Goal: Browse casually

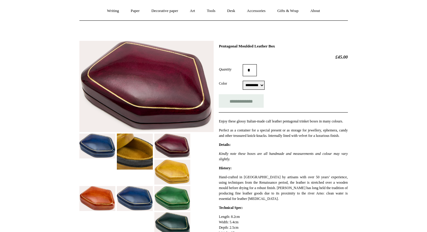
scroll to position [55, 0]
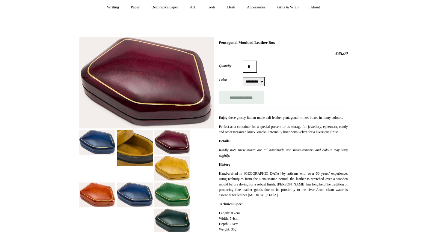
click at [133, 146] on img at bounding box center [135, 148] width 36 height 36
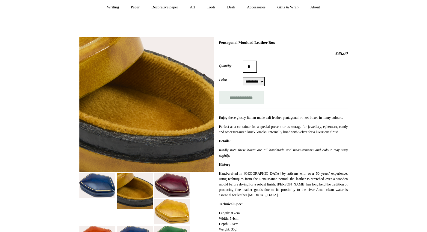
click at [91, 187] on img at bounding box center [97, 185] width 36 height 25
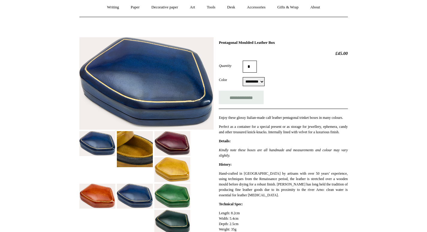
click at [126, 144] on img at bounding box center [135, 149] width 36 height 36
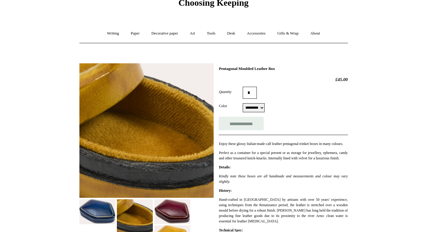
scroll to position [21, 0]
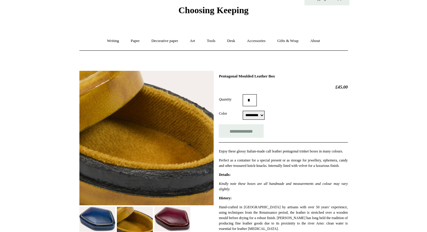
click at [259, 117] on select "********* ****** ****** **** ***** ****" at bounding box center [254, 115] width 22 height 9
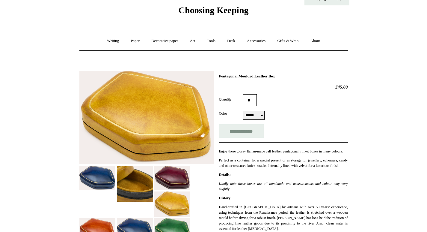
click at [258, 116] on select "********* ****** ****** **** ***** ****" at bounding box center [254, 115] width 22 height 9
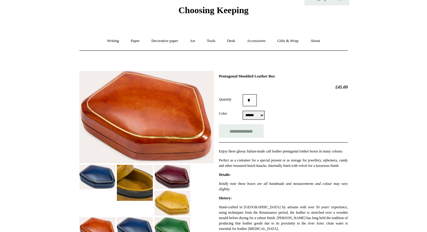
click at [257, 116] on select "********* ****** ****** **** ***** ****" at bounding box center [254, 115] width 22 height 9
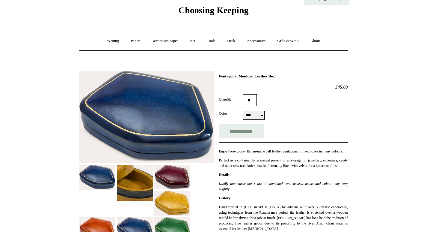
click at [257, 116] on select "********* ****** ****** **** ***** ****" at bounding box center [254, 115] width 22 height 9
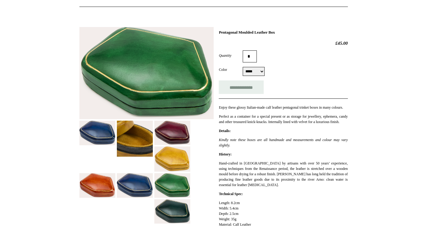
scroll to position [67, 0]
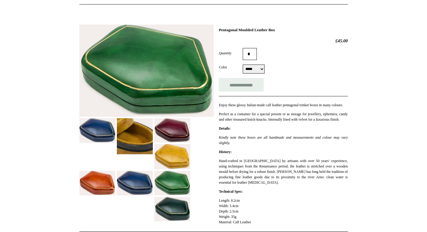
click at [259, 70] on select "********* ****** ****** **** ***** ****" at bounding box center [254, 68] width 22 height 9
select select "****"
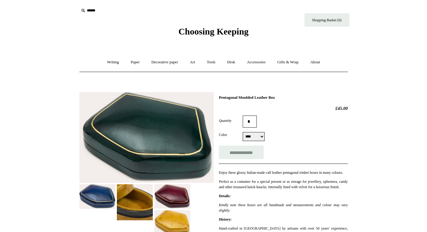
click at [257, 138] on select "********* ****** ****** **** ***** ****" at bounding box center [254, 136] width 22 height 9
click at [265, 137] on select "********* ****** ****** **** ***** ****" at bounding box center [254, 136] width 22 height 9
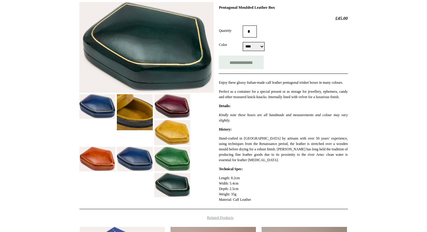
scroll to position [175, 0]
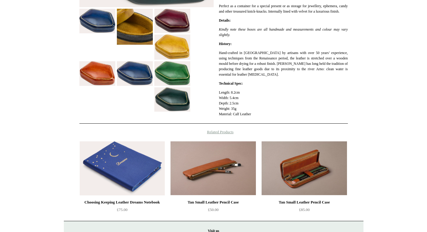
click at [135, 183] on img at bounding box center [122, 168] width 85 height 54
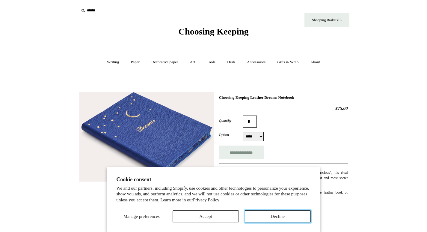
click at [275, 216] on button "Decline" at bounding box center [278, 216] width 66 height 12
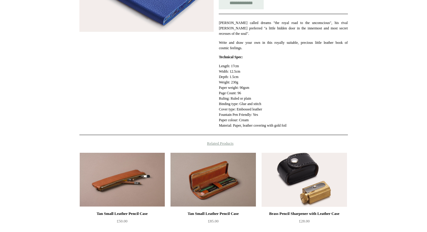
scroll to position [152, 0]
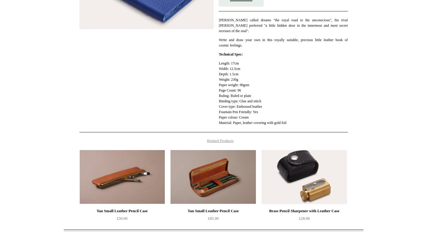
click at [304, 179] on img at bounding box center [304, 177] width 85 height 54
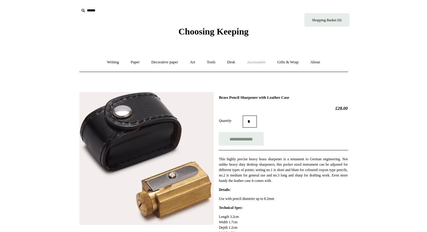
click at [260, 61] on link "Accessories +" at bounding box center [256, 62] width 29 height 16
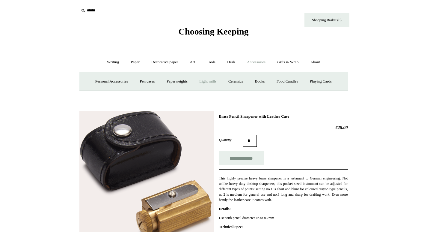
click at [206, 79] on link "Light mills" at bounding box center [208, 81] width 28 height 16
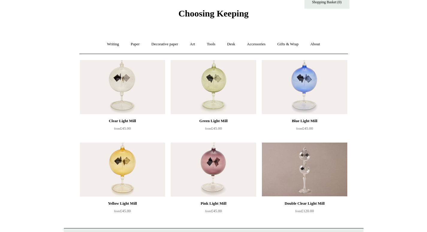
scroll to position [19, 0]
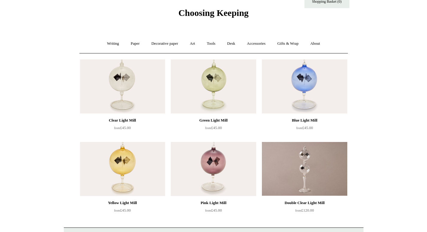
click at [123, 97] on img at bounding box center [122, 86] width 85 height 54
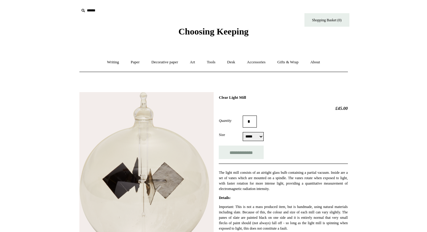
click at [188, 31] on span "Choosing Keeping" at bounding box center [213, 31] width 70 height 10
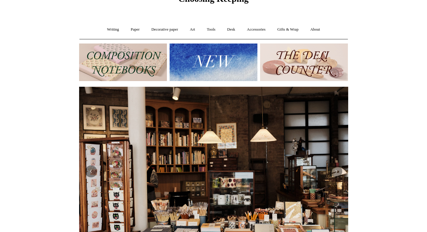
scroll to position [34, 0]
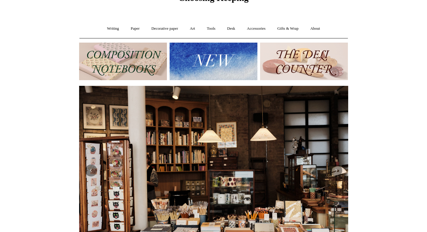
click at [223, 63] on img at bounding box center [214, 61] width 88 height 37
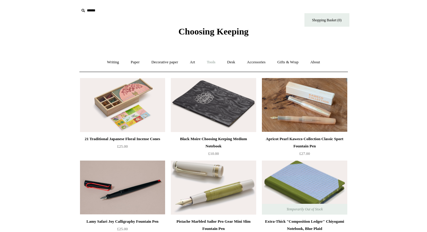
click at [211, 61] on link "Tools +" at bounding box center [210, 62] width 19 height 16
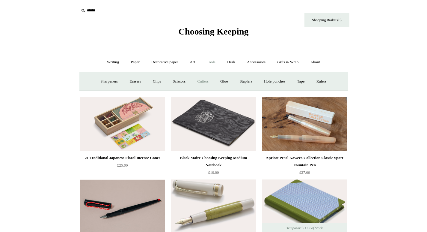
click at [201, 82] on link "Cutters" at bounding box center [203, 81] width 22 height 16
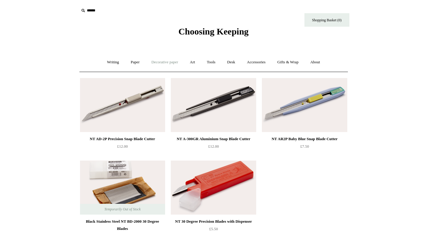
click at [158, 60] on link "Decorative paper +" at bounding box center [164, 62] width 37 height 16
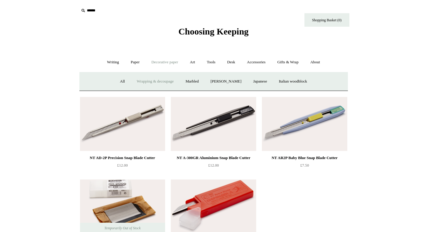
click at [160, 80] on link "Wrapping & decoupage" at bounding box center [155, 81] width 48 height 16
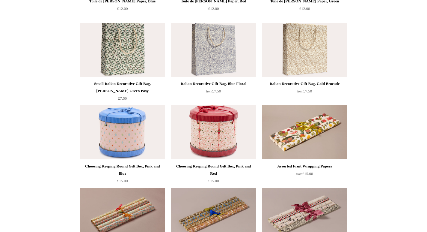
scroll to position [153, 0]
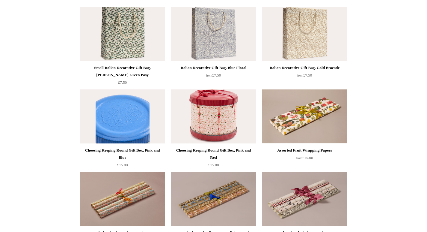
click at [128, 120] on img at bounding box center [122, 116] width 85 height 54
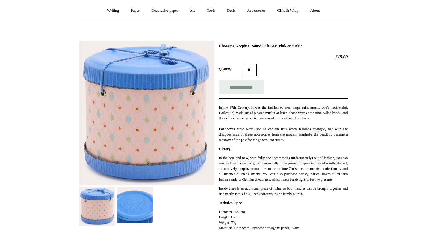
scroll to position [111, 0]
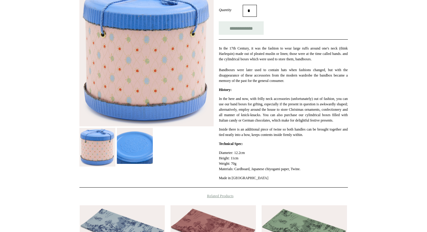
click at [138, 147] on img at bounding box center [135, 146] width 36 height 36
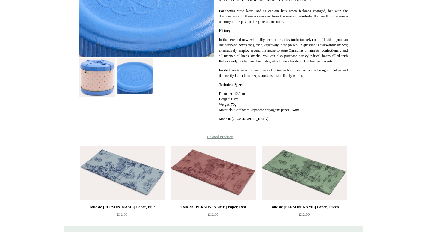
scroll to position [123, 0]
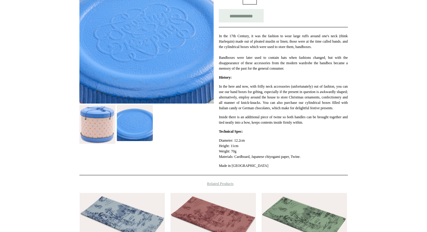
click at [99, 121] on img at bounding box center [97, 124] width 36 height 39
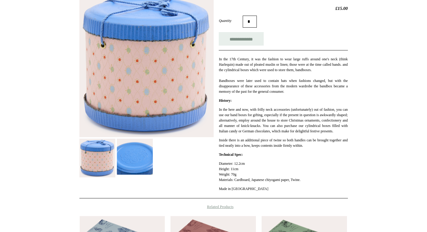
scroll to position [110, 0]
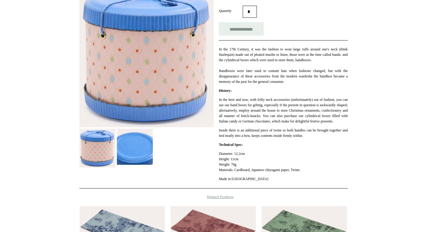
click at [132, 153] on img at bounding box center [135, 147] width 36 height 36
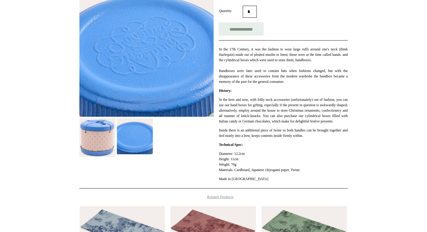
click at [99, 145] on img at bounding box center [97, 137] width 36 height 39
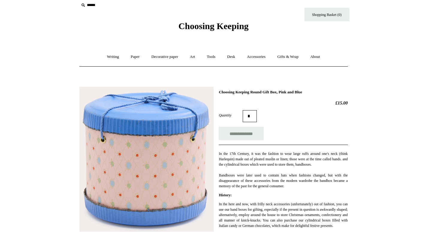
scroll to position [0, 0]
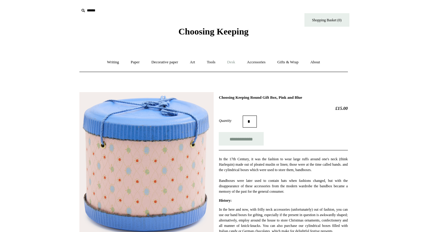
click at [232, 60] on link "Desk +" at bounding box center [231, 62] width 19 height 16
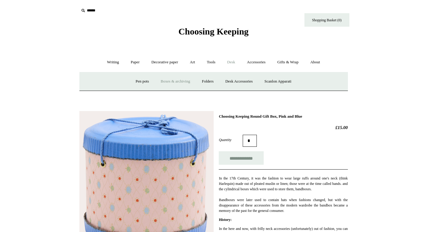
click at [179, 81] on link "Boxes & archiving" at bounding box center [175, 81] width 40 height 16
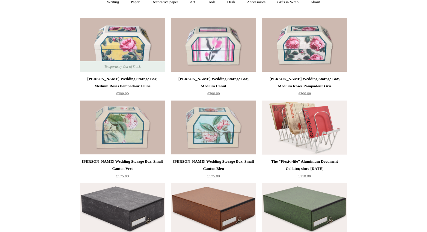
scroll to position [64, 0]
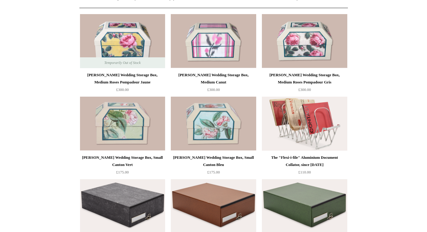
click at [303, 138] on img at bounding box center [304, 123] width 85 height 54
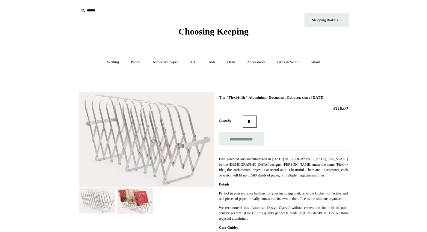
click at [135, 201] on img at bounding box center [135, 201] width 36 height 26
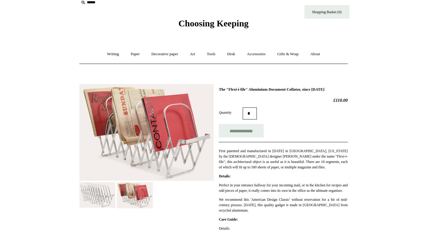
scroll to position [13, 0]
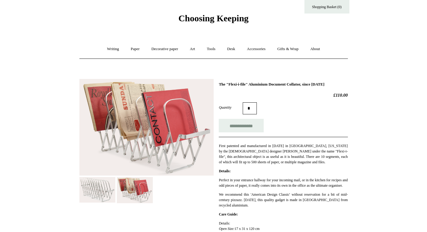
click at [95, 192] on img at bounding box center [97, 189] width 36 height 25
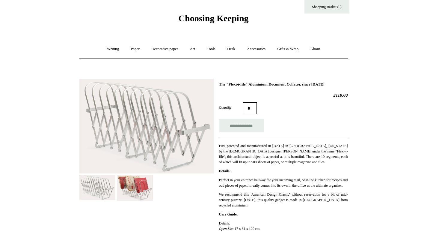
click at [132, 186] on img at bounding box center [135, 188] width 36 height 26
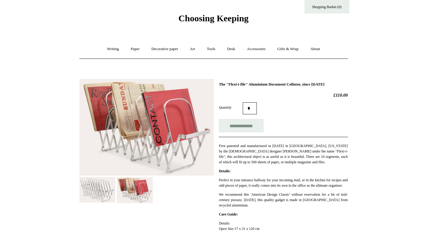
click at [96, 190] on img at bounding box center [97, 189] width 36 height 25
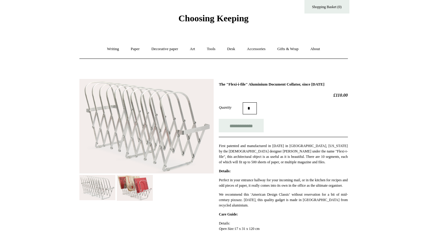
click at [124, 191] on img at bounding box center [135, 188] width 36 height 26
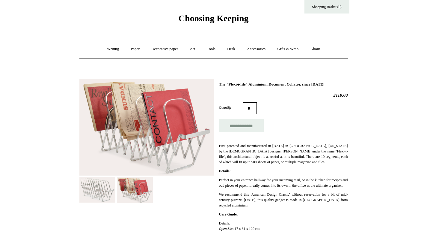
click at [89, 195] on img at bounding box center [97, 189] width 36 height 25
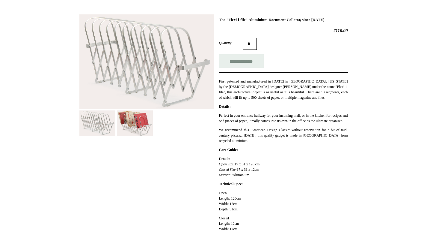
scroll to position [0, 0]
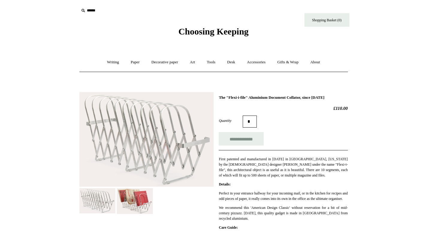
click at [193, 31] on span "Choosing Keeping" at bounding box center [213, 31] width 70 height 10
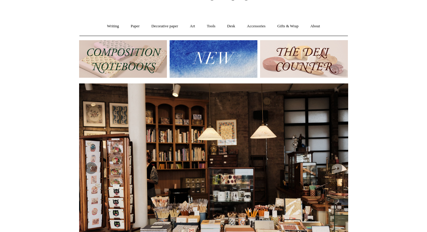
scroll to position [32, 0]
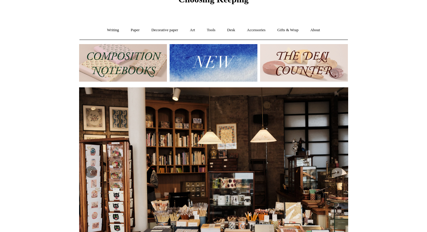
click at [289, 64] on img at bounding box center [304, 62] width 88 height 37
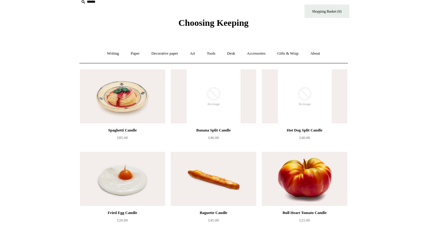
scroll to position [9, 0]
click at [202, 96] on img at bounding box center [213, 96] width 85 height 54
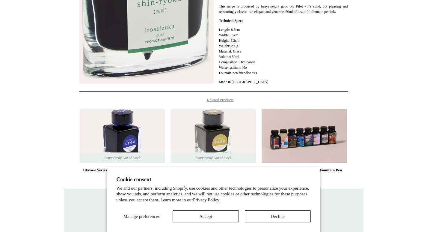
scroll to position [174, 0]
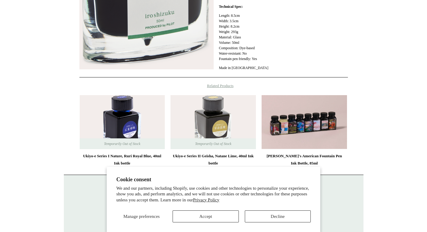
click at [120, 121] on img at bounding box center [122, 122] width 85 height 54
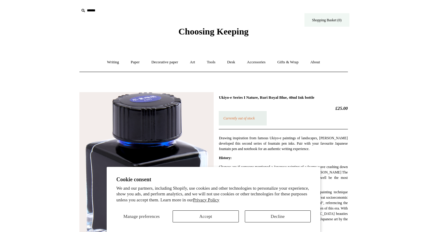
click at [325, 17] on link "Shopping Basket (0)" at bounding box center [326, 19] width 45 height 13
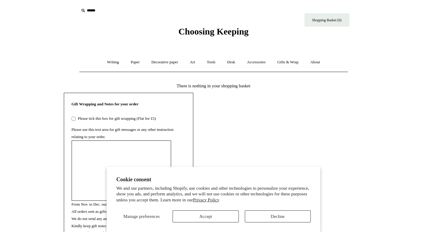
scroll to position [36, 0]
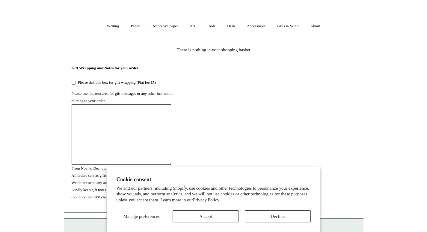
click at [88, 124] on textarea "From Nov. to Dec. our gift wrapping is Christmas themed. All orders sent as gif…" at bounding box center [121, 134] width 99 height 60
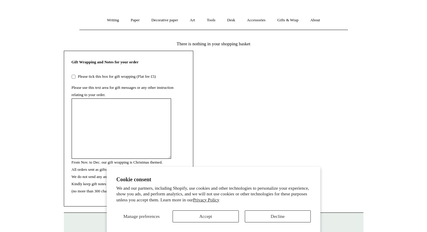
scroll to position [0, 0]
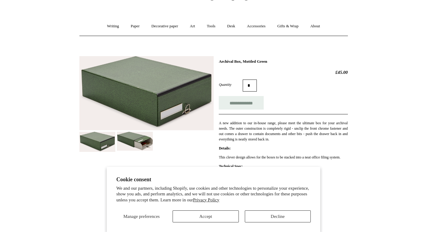
scroll to position [41, 0]
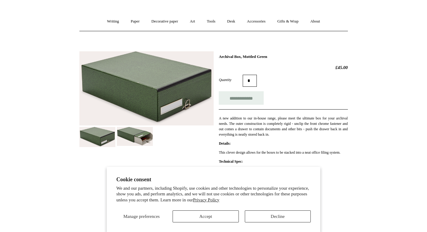
click at [146, 138] on img at bounding box center [135, 136] width 36 height 19
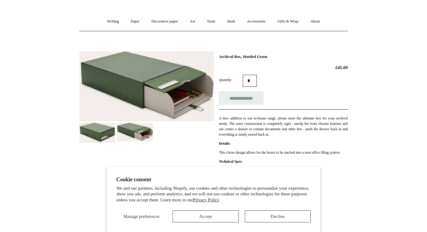
click at [102, 133] on img at bounding box center [97, 133] width 36 height 20
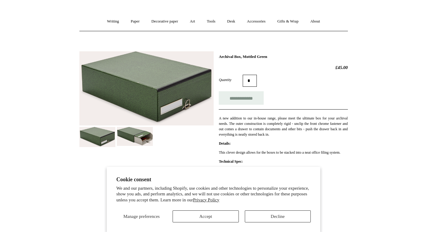
click at [132, 135] on img at bounding box center [135, 136] width 36 height 19
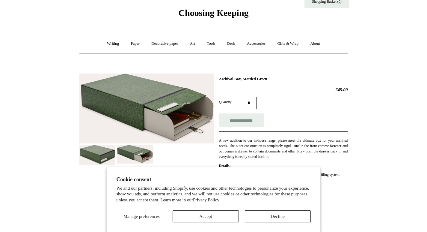
scroll to position [0, 0]
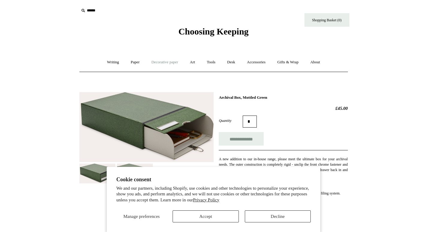
click at [164, 61] on link "Decorative paper +" at bounding box center [164, 62] width 37 height 16
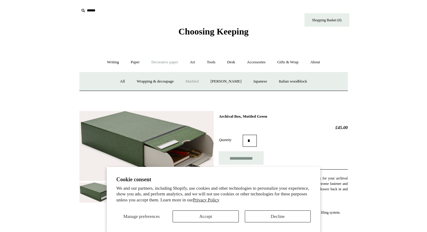
click at [194, 81] on link "Marbled" at bounding box center [192, 81] width 24 height 16
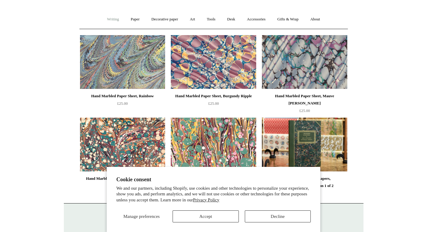
scroll to position [92, 0]
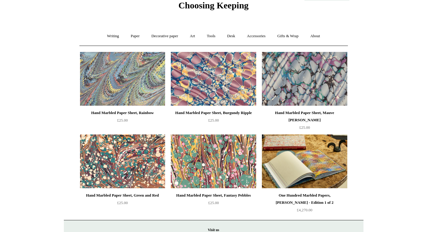
scroll to position [32, 0]
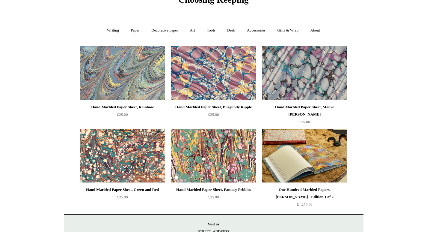
click at [285, 153] on img at bounding box center [304, 156] width 85 height 54
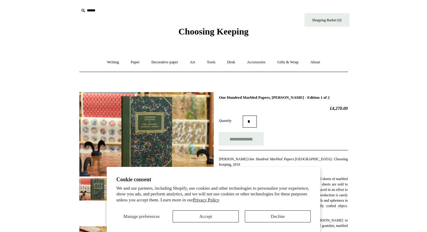
click at [197, 33] on span "Choosing Keeping" at bounding box center [213, 31] width 70 height 10
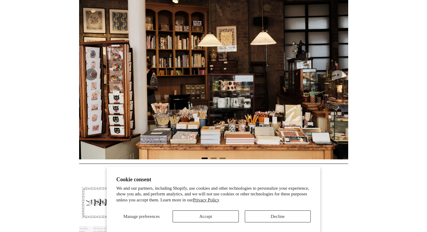
scroll to position [135, 0]
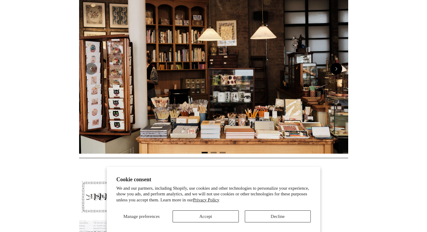
click at [333, 70] on button "Next" at bounding box center [336, 69] width 12 height 12
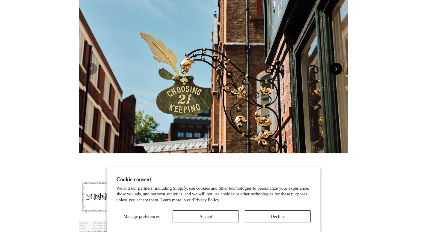
click at [334, 70] on button "Next" at bounding box center [336, 69] width 12 height 12
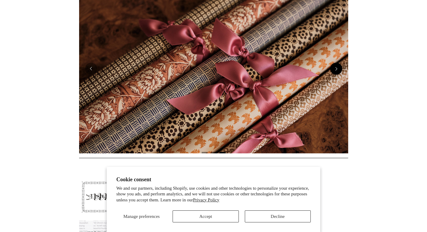
click at [334, 70] on button "Next" at bounding box center [336, 69] width 12 height 12
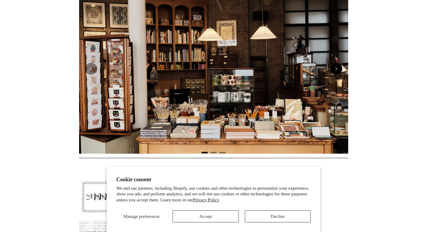
scroll to position [0, 0]
click at [334, 70] on button "Next" at bounding box center [336, 69] width 12 height 12
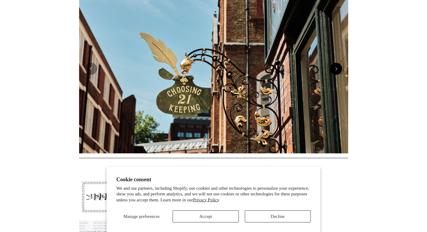
click at [334, 70] on button "Next" at bounding box center [336, 69] width 12 height 12
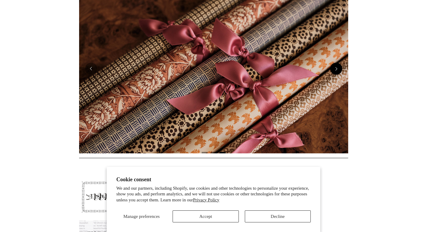
click at [334, 70] on button "Next" at bounding box center [336, 69] width 12 height 12
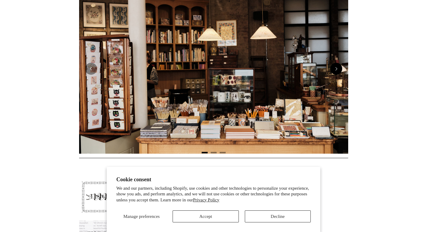
click at [334, 70] on button "Next" at bounding box center [336, 69] width 12 height 12
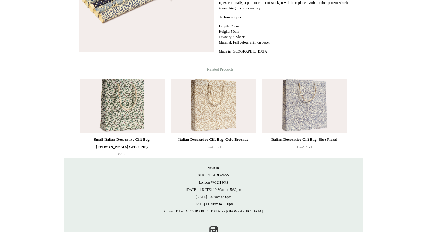
scroll to position [173, 0]
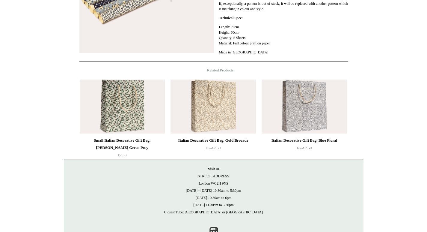
click at [116, 113] on img at bounding box center [122, 106] width 85 height 54
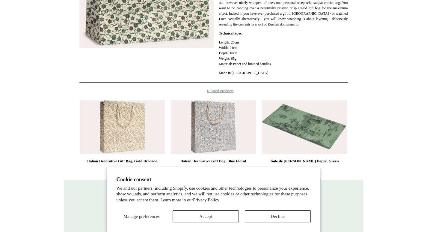
scroll to position [231, 0]
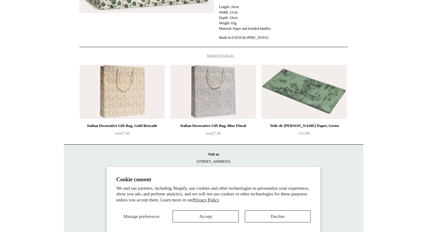
click at [211, 93] on img at bounding box center [213, 92] width 85 height 54
